Goal: Find specific page/section: Find specific page/section

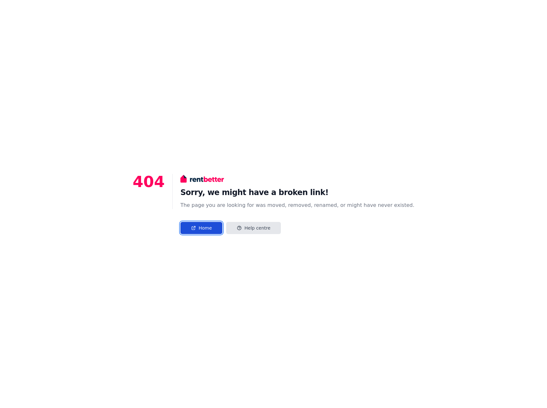
click at [216, 226] on link "Home" at bounding box center [201, 228] width 42 height 12
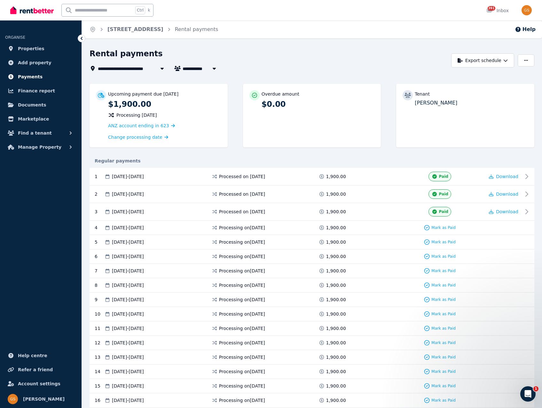
click at [26, 75] on span "Payments" at bounding box center [30, 77] width 25 height 8
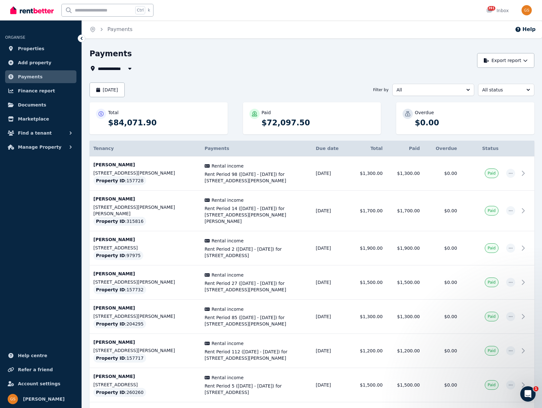
click at [320, 70] on div "**********" at bounding box center [282, 69] width 384 height 8
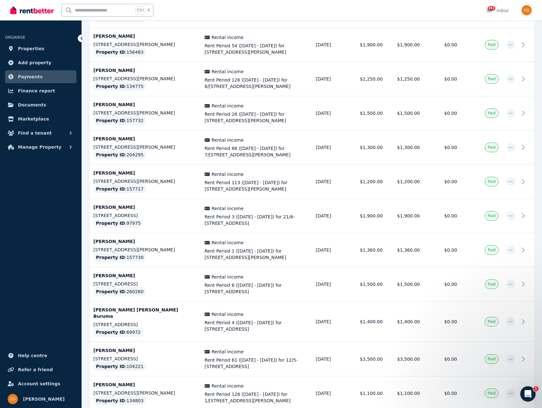
scroll to position [346, 0]
